Goal: Check status: Check status

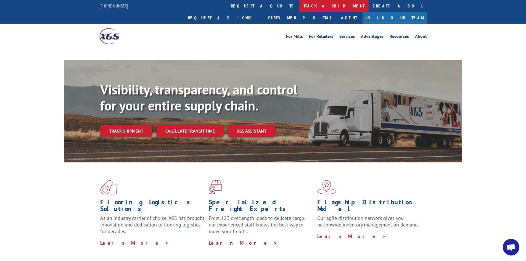
click at [299, 7] on link "track a shipment" at bounding box center [333, 6] width 69 height 12
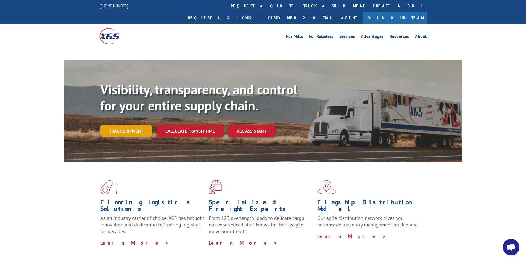
click at [136, 125] on link "Track shipment" at bounding box center [126, 131] width 52 height 12
click at [121, 125] on link "Track shipment" at bounding box center [126, 131] width 52 height 12
click at [118, 125] on link "Track shipment" at bounding box center [126, 131] width 52 height 12
click at [144, 125] on link "Track shipment" at bounding box center [126, 131] width 52 height 12
